Goal: Check status: Check status

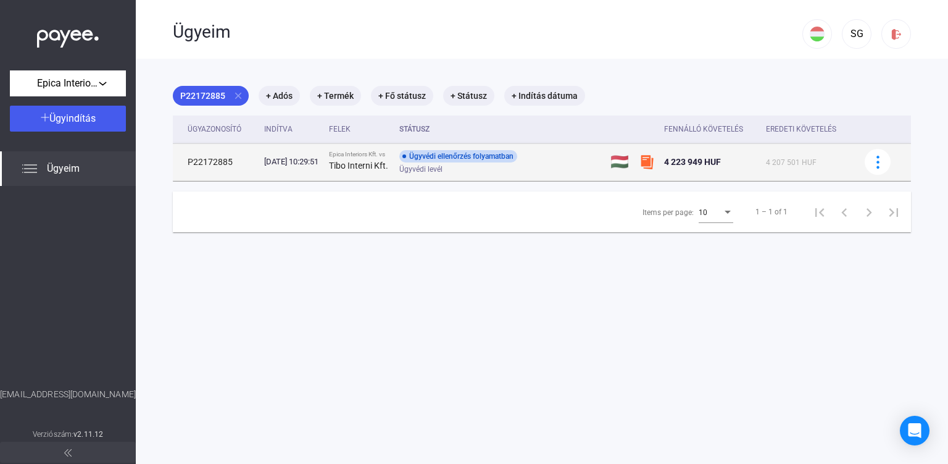
click at [385, 170] on strong "Tibo Interni Kft." at bounding box center [358, 165] width 59 height 10
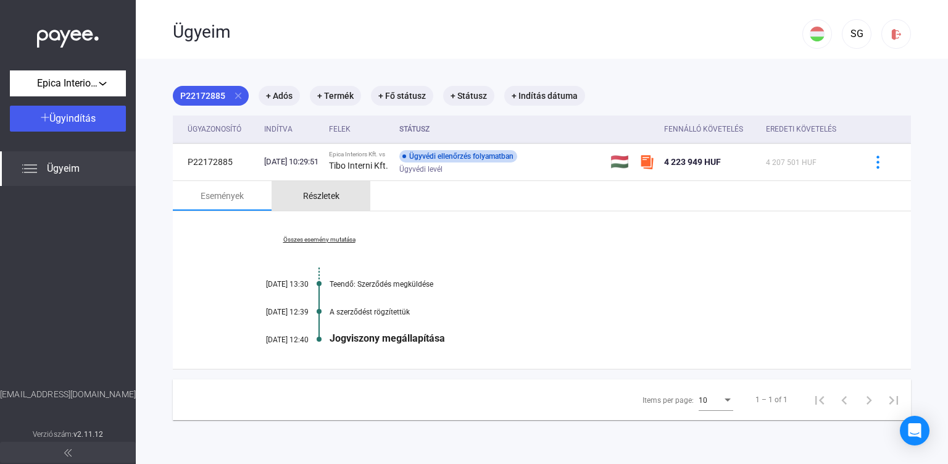
click at [313, 199] on div "Részletek" at bounding box center [321, 195] width 36 height 15
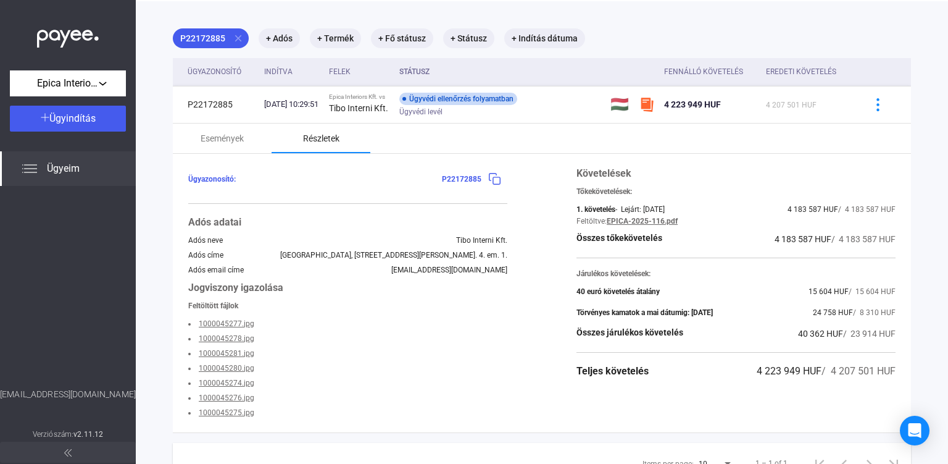
scroll to position [123, 0]
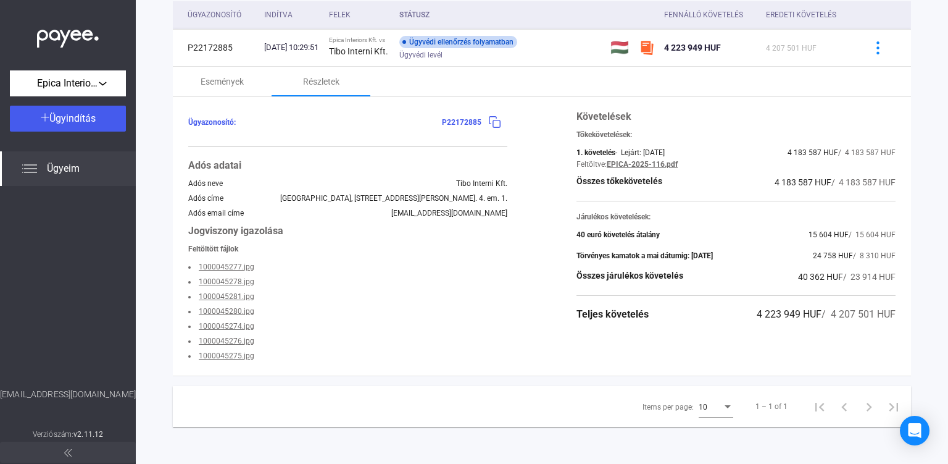
drag, startPoint x: 567, startPoint y: 91, endPoint x: 680, endPoint y: 344, distance: 277.7
click at [672, 96] on div "Események Részletek" at bounding box center [542, 82] width 738 height 30
click at [683, 344] on div "Követelések Tőkekövetelések: 1. követelés - Lejárt: [DATE] 4 183 587 HUF / 4 18…" at bounding box center [735, 236] width 319 height 254
drag, startPoint x: 564, startPoint y: 348, endPoint x: 694, endPoint y: 95, distance: 284.3
click at [694, 97] on div "Ügyazonosító: P22172885 Adós adatai Adós neve Tibo Interni Kft. Adós címe [GEOG…" at bounding box center [542, 236] width 738 height 278
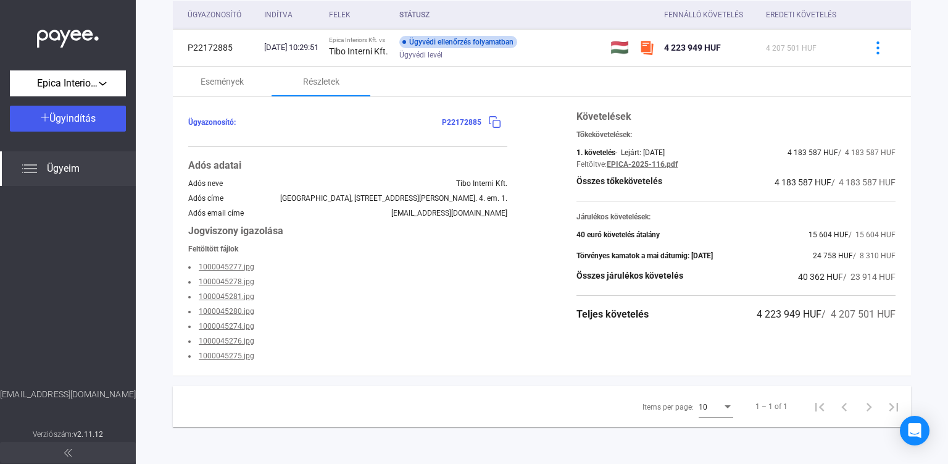
click at [716, 106] on div "Ügyazonosító: P22172885 Adós adatai Adós neve Tibo Interni Kft. Adós címe [GEOG…" at bounding box center [542, 236] width 738 height 278
drag, startPoint x: 564, startPoint y: 331, endPoint x: 893, endPoint y: 123, distance: 388.9
click at [893, 123] on div "Ügyazonosító: P22172885 Adós adatai Adós neve Tibo Interni Kft. Adós címe [GEOG…" at bounding box center [542, 236] width 738 height 278
drag, startPoint x: 884, startPoint y: 122, endPoint x: 877, endPoint y: 120, distance: 7.2
click at [883, 122] on div "Követelések" at bounding box center [735, 116] width 319 height 15
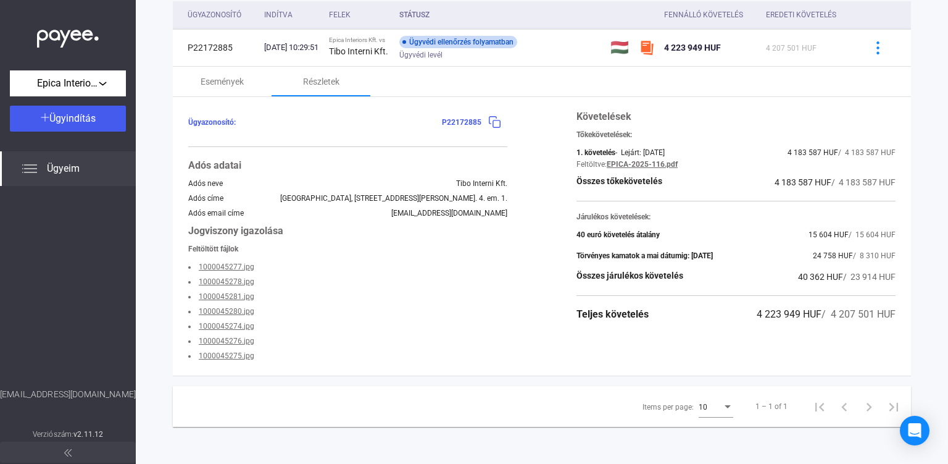
drag, startPoint x: 573, startPoint y: 106, endPoint x: 908, endPoint y: 335, distance: 405.9
click at [911, 335] on div "Ügyazonosító: P22172885 Adós adatai Adós neve Tibo Interni Kft. Adós címe [GEOG…" at bounding box center [542, 236] width 738 height 278
click at [888, 344] on div "Követelések Tőkekövetelések: 1. követelés - Lejárt: [DATE] 4 183 587 HUF / 4 18…" at bounding box center [735, 236] width 319 height 254
drag, startPoint x: 565, startPoint y: 335, endPoint x: 644, endPoint y: 110, distance: 238.1
click at [644, 110] on div "Ügyazonosító: P22172885 Adós adatai Adós neve Tibo Interni Kft. Adós címe [GEOG…" at bounding box center [542, 236] width 738 height 278
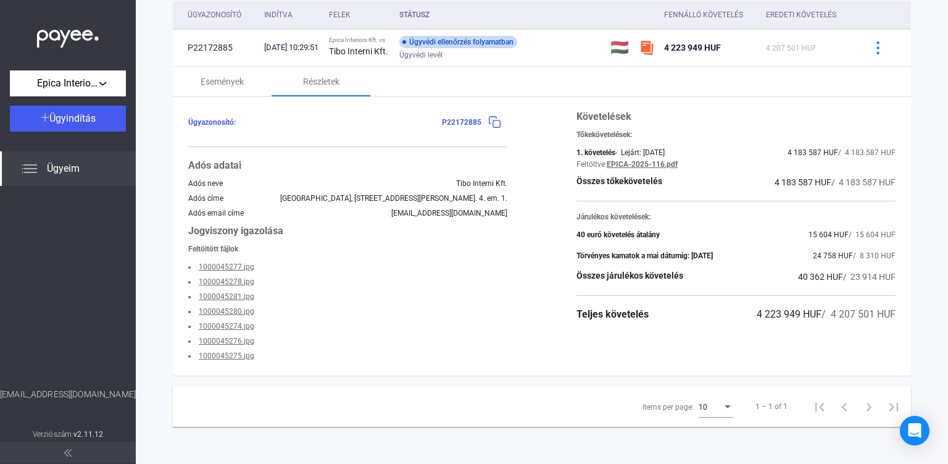
click at [697, 102] on div "Ügyazonosító: P22172885 Adós adatai Adós neve Tibo Interni Kft. Adós címe [GEOG…" at bounding box center [542, 236] width 738 height 278
drag, startPoint x: 579, startPoint y: 115, endPoint x: 905, endPoint y: 331, distance: 391.8
click at [905, 331] on div "Ügyazonosító: P22172885 Adós adatai Adós neve Tibo Interni Kft. Adós címe [GEOG…" at bounding box center [542, 236] width 738 height 278
click at [854, 341] on div "Követelések Tőkekövetelések: 1. követelés - Lejárt: [DATE] 4 183 587 HUF / 4 18…" at bounding box center [735, 236] width 319 height 254
drag, startPoint x: 570, startPoint y: 110, endPoint x: 914, endPoint y: 349, distance: 419.5
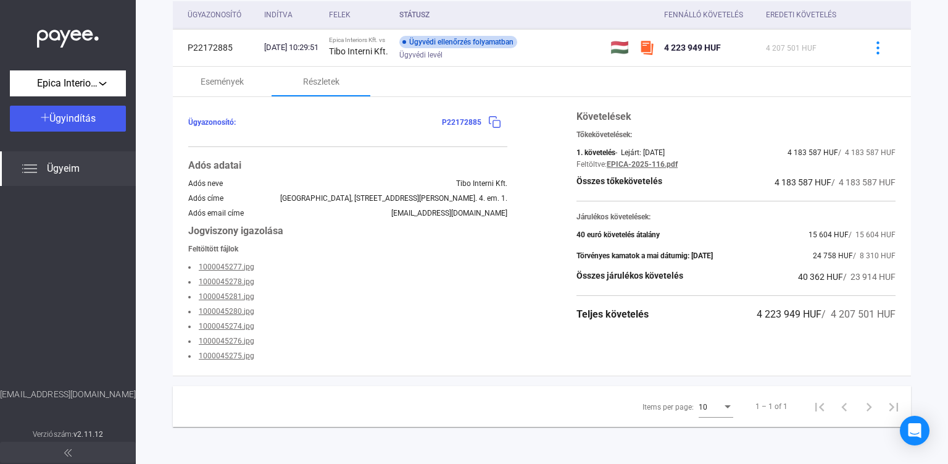
click at [911, 351] on div "Ügyazonosító: P22172885 Adós adatai Adós neve Tibo Interni Kft. Adós címe [GEOG…" at bounding box center [542, 236] width 738 height 278
click at [900, 325] on div "Ügyazonosító: P22172885 Adós adatai Adós neve Tibo Interni Kft. Adós címe [GEOG…" at bounding box center [542, 236] width 738 height 278
click at [889, 338] on div "Követelések Tőkekövetelések: 1. követelés - Lejárt: [DATE] 4 183 587 HUF / 4 18…" at bounding box center [735, 236] width 319 height 254
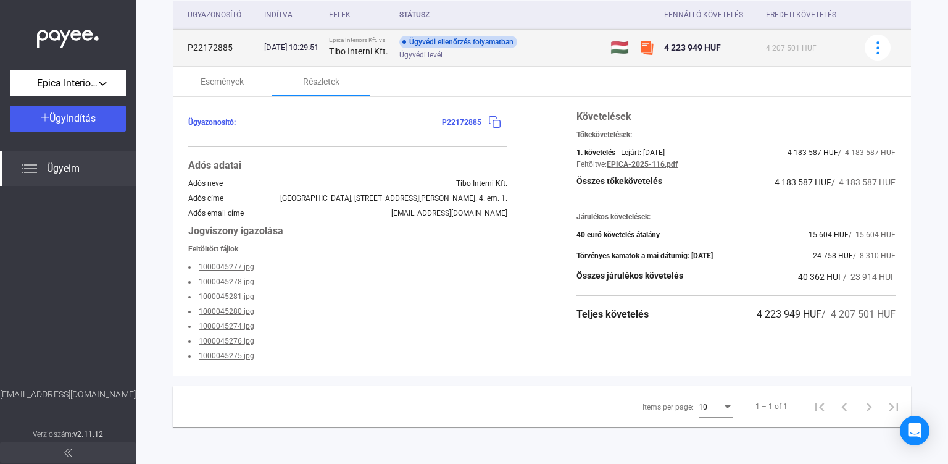
scroll to position [52, 0]
